Goal: Find specific page/section: Find specific page/section

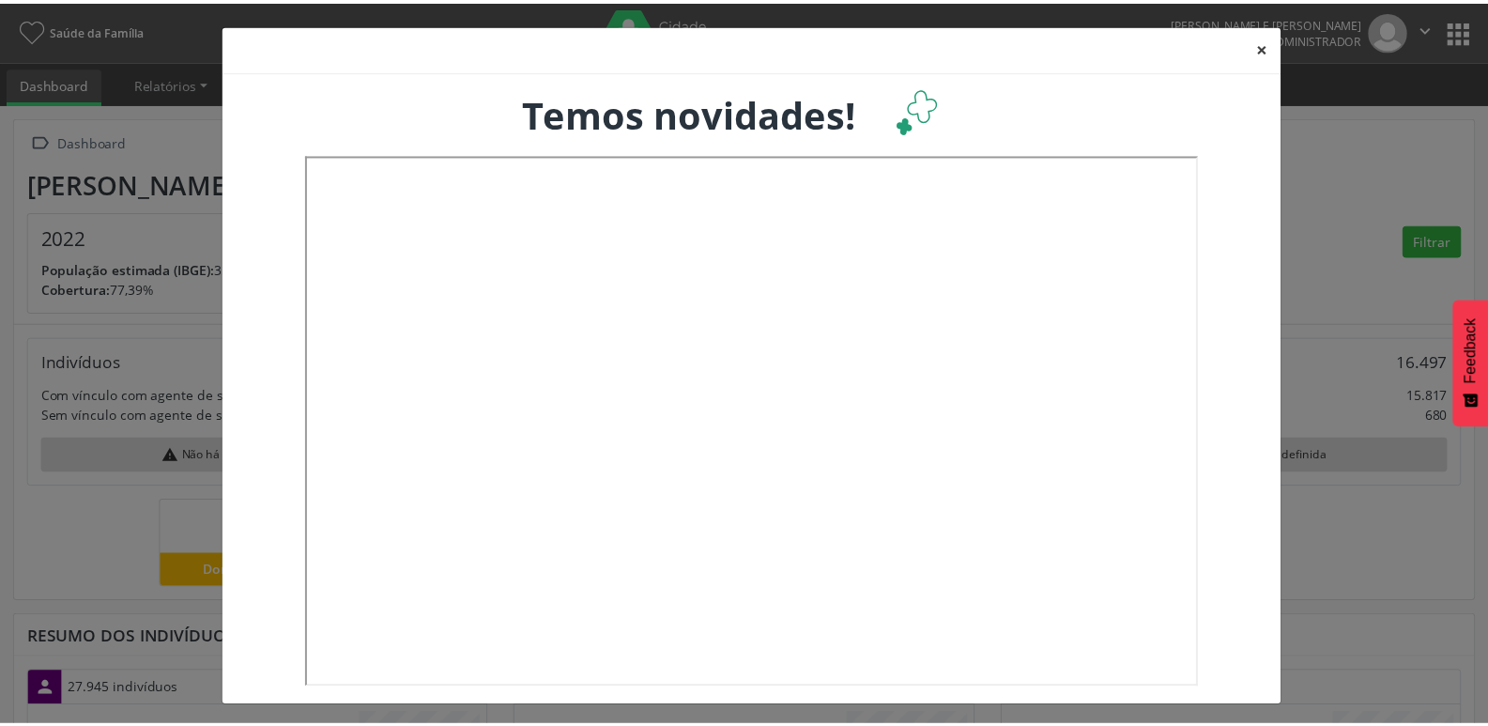
scroll to position [312, 492]
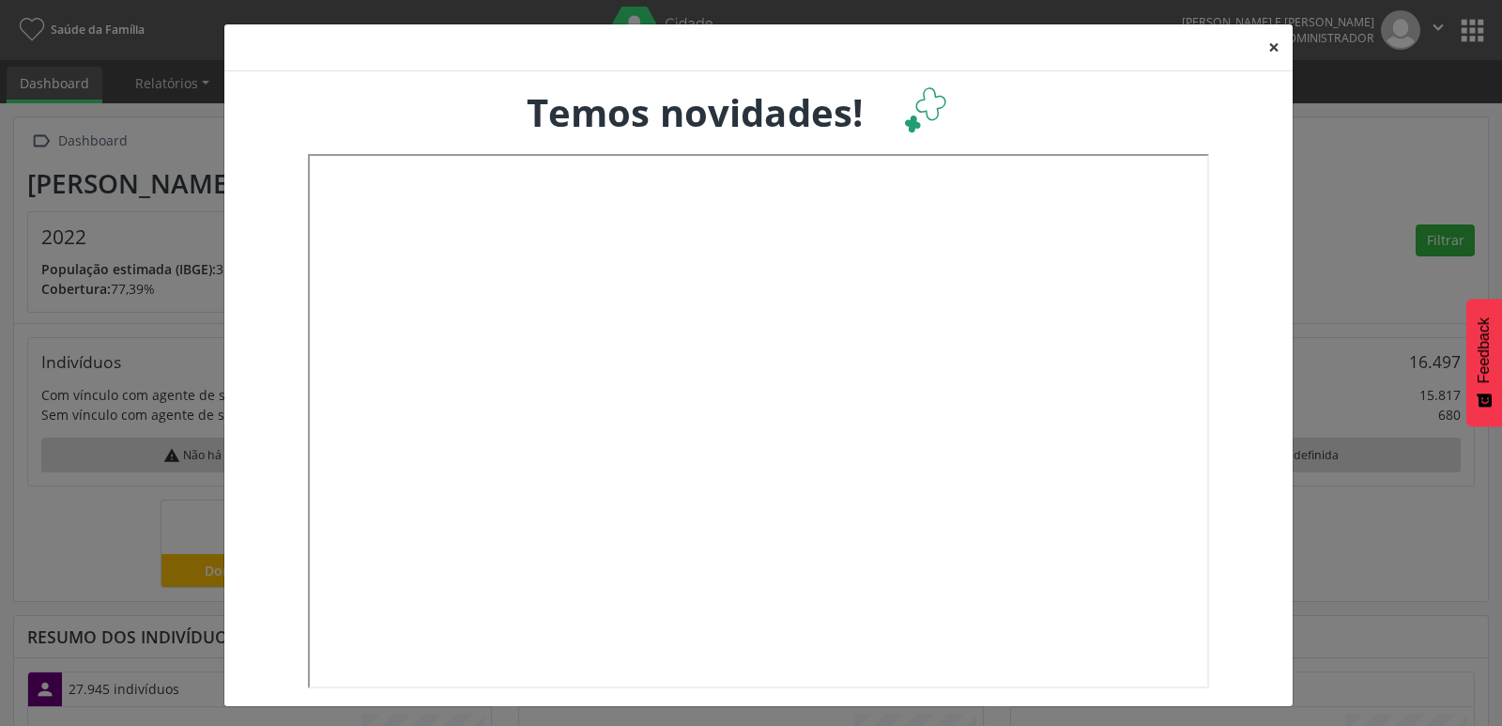
click at [1265, 50] on button "×" at bounding box center [1274, 47] width 38 height 46
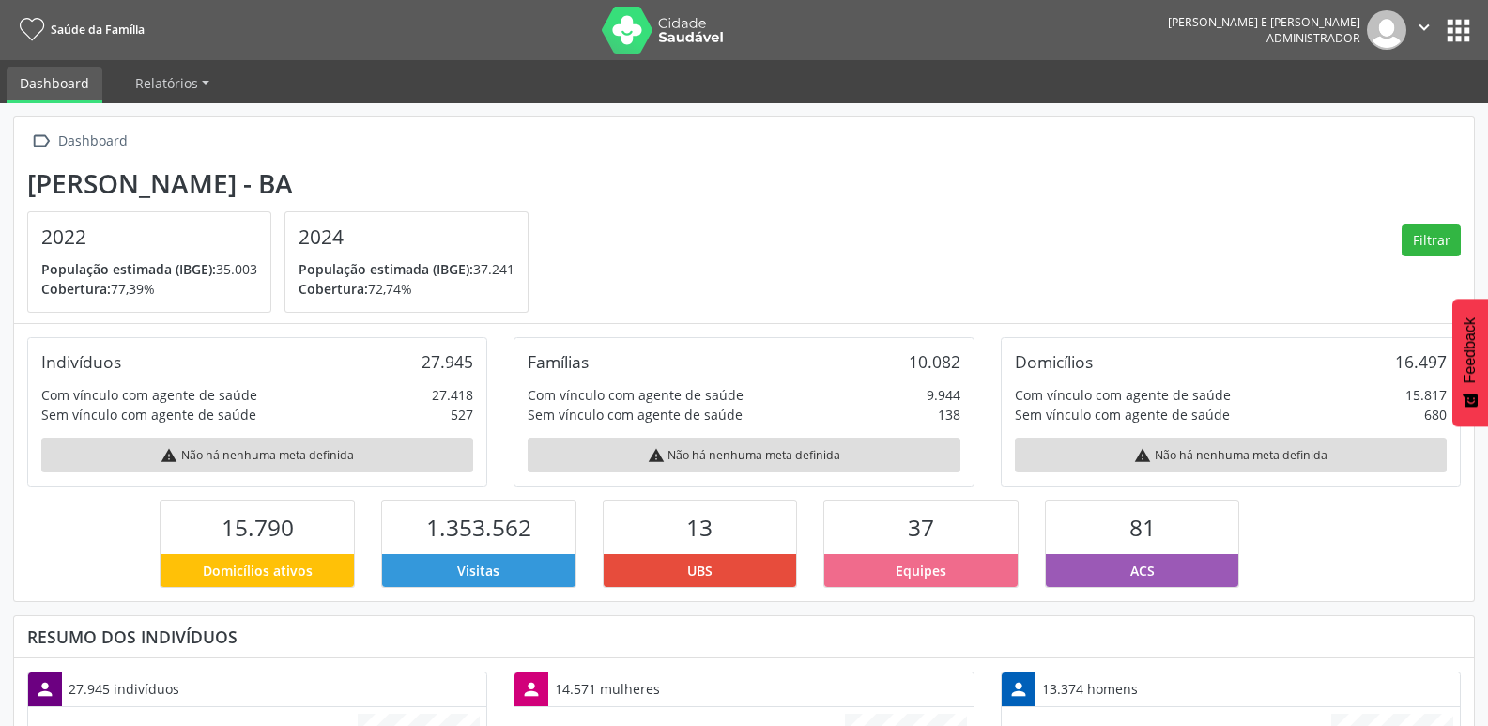
scroll to position [938361, 938186]
click at [1458, 34] on button "apps" at bounding box center [1458, 30] width 33 height 33
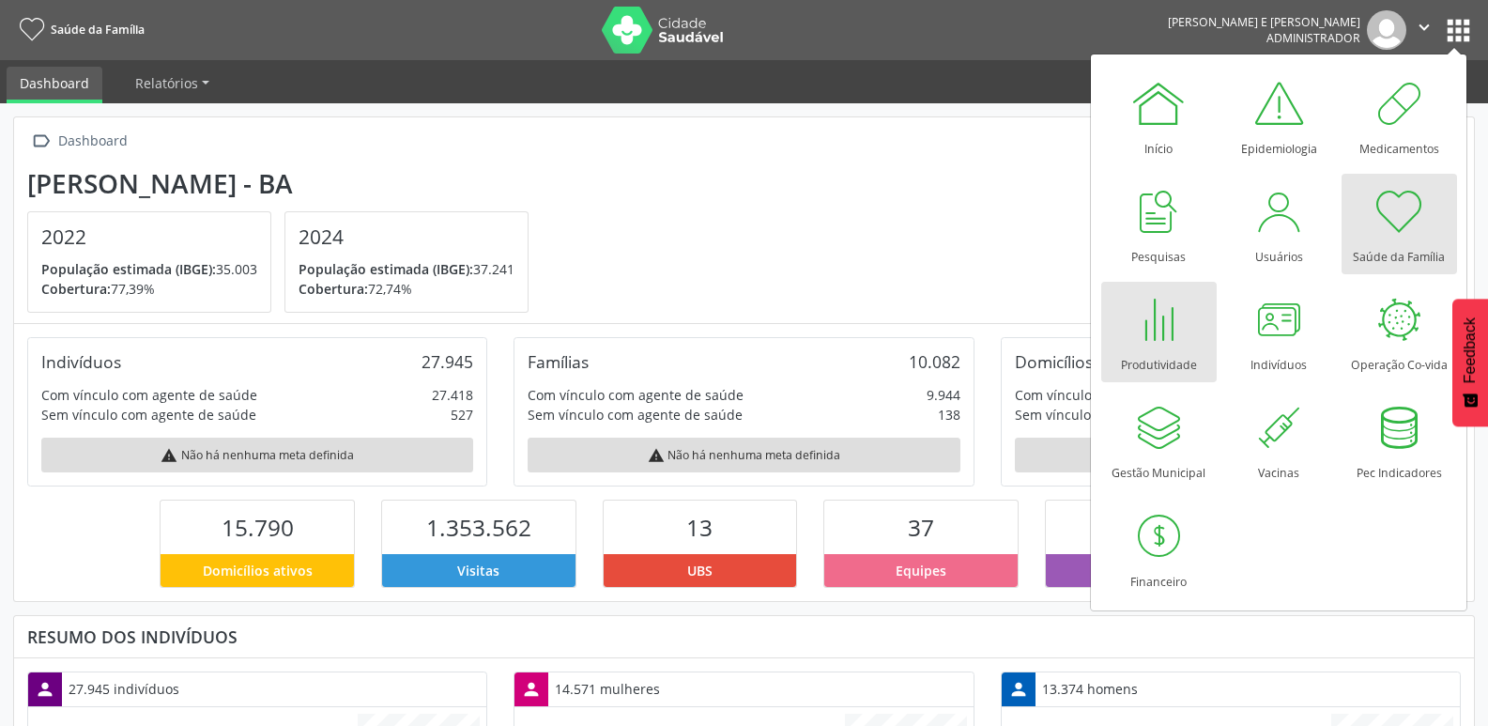
click at [1162, 344] on div at bounding box center [1158, 319] width 56 height 56
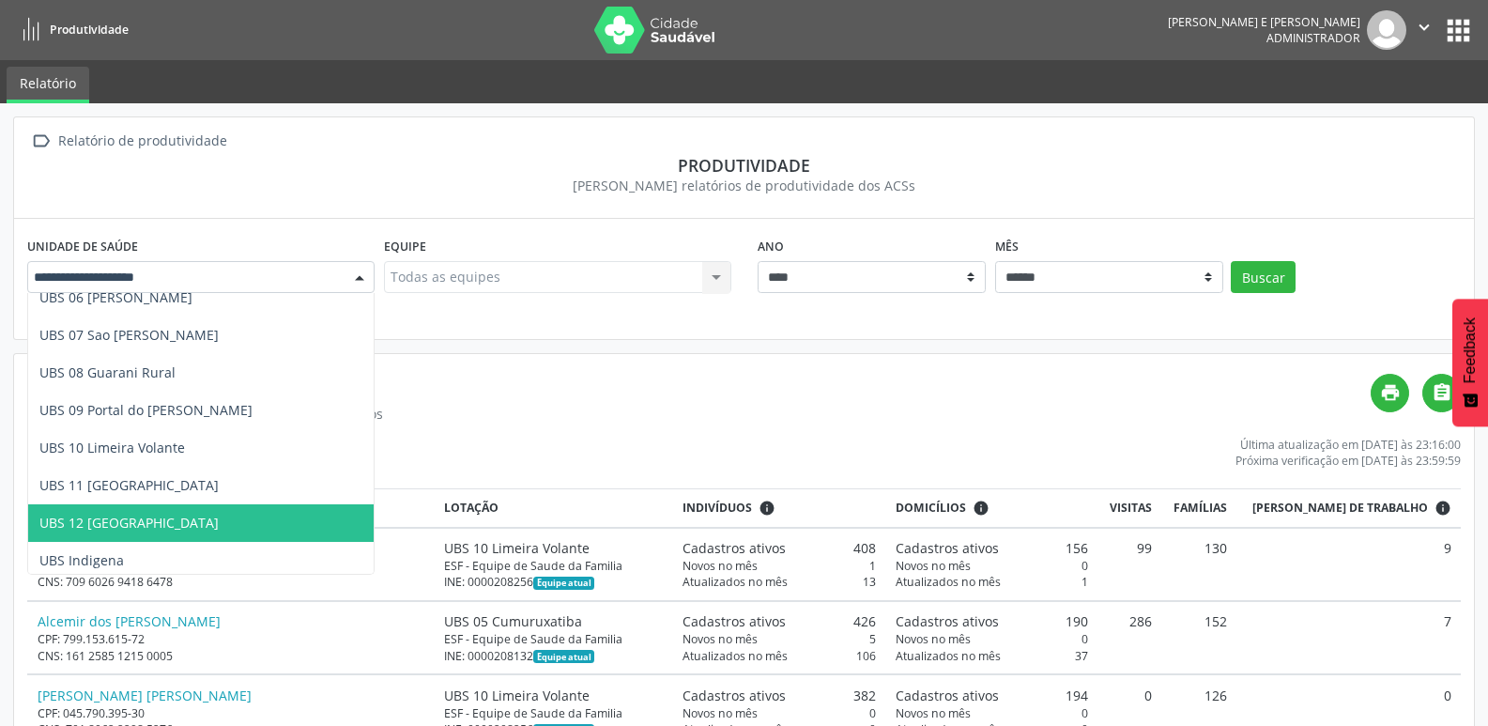
scroll to position [245, 0]
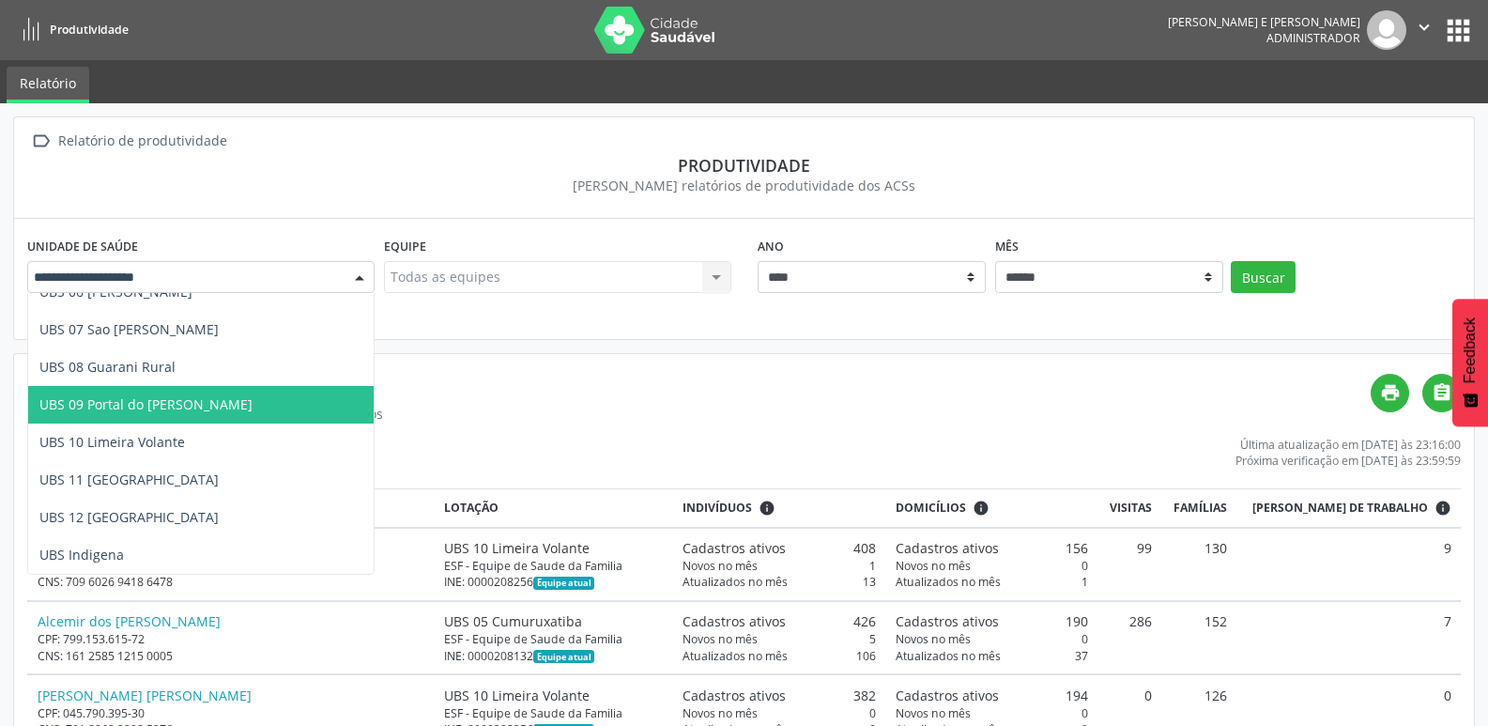
click at [212, 408] on span "UBS 09 Portal do Prado" at bounding box center [200, 405] width 345 height 38
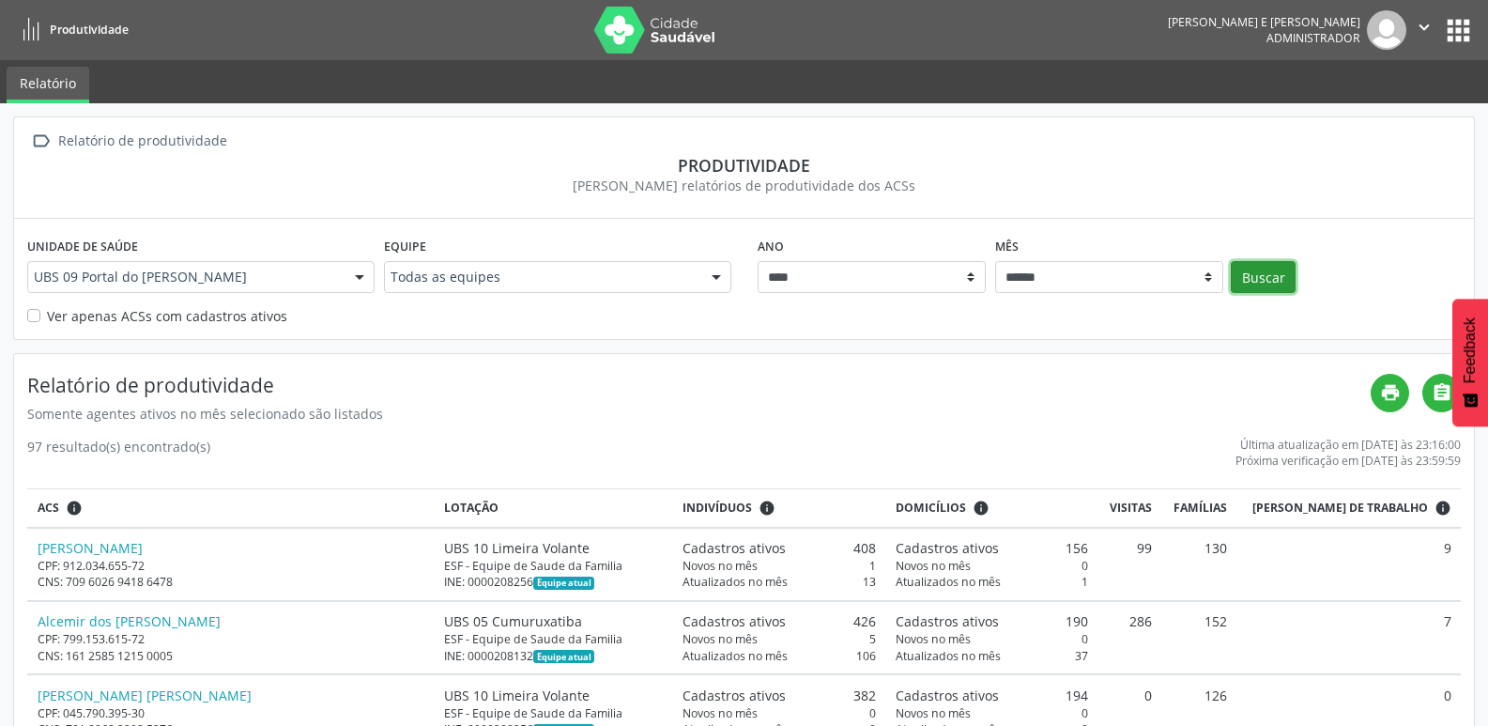
click at [1258, 281] on button "Buscar" at bounding box center [1263, 277] width 65 height 32
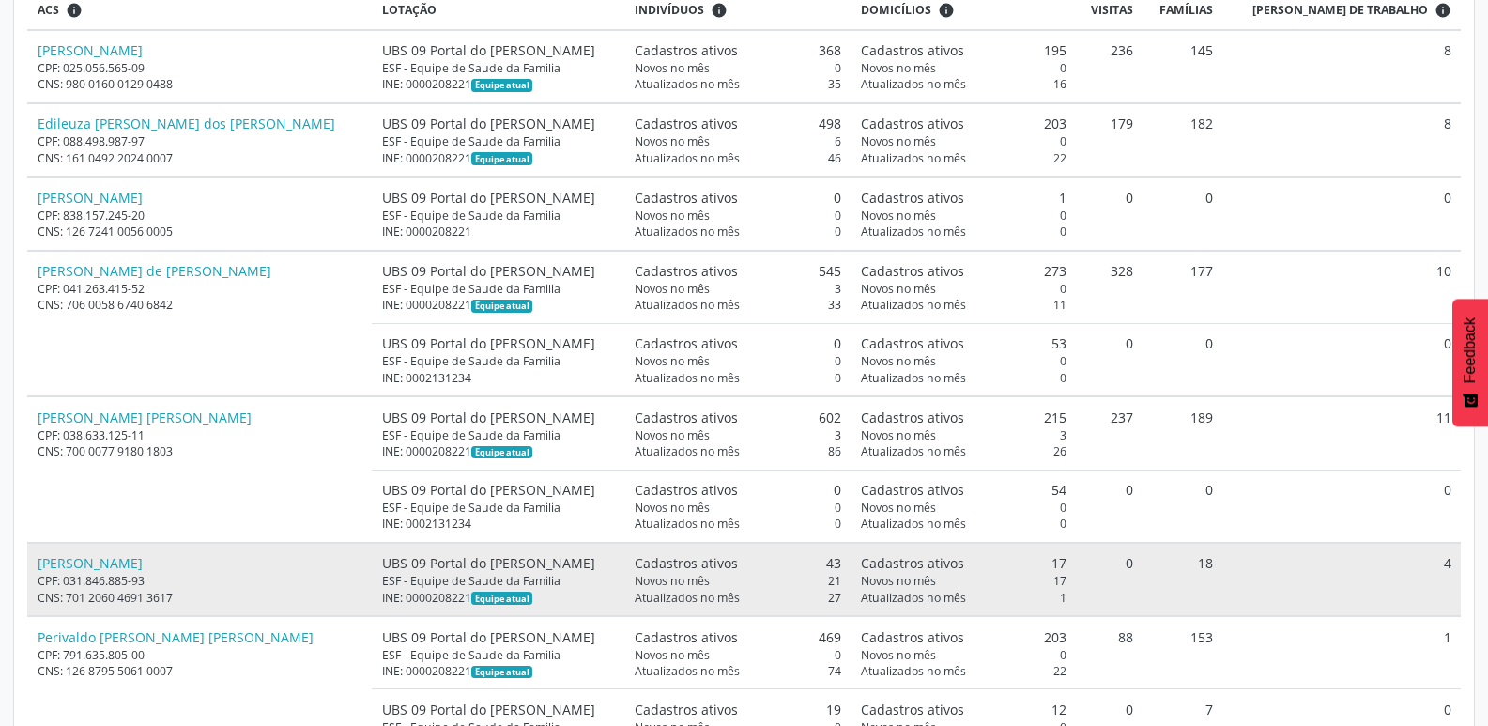
scroll to position [574, 0]
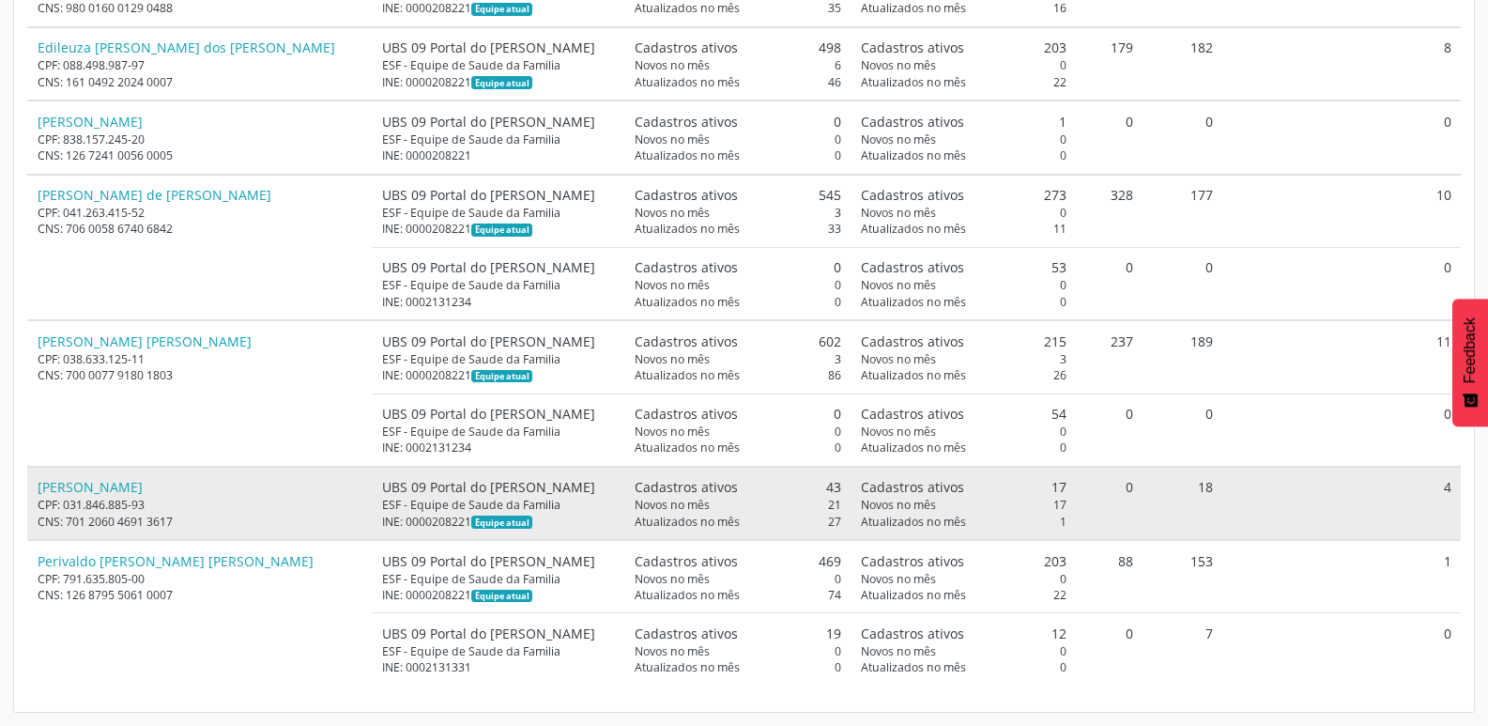
drag, startPoint x: 150, startPoint y: 490, endPoint x: 31, endPoint y: 491, distance: 119.2
click at [31, 490] on td "Joice Pires Gomes CPF: 031.846.885-93 CNS: 701 2060 4691 3617" at bounding box center [199, 503] width 344 height 73
copy link "Joice Pires Gomes"
